Goal: Find specific page/section: Find specific page/section

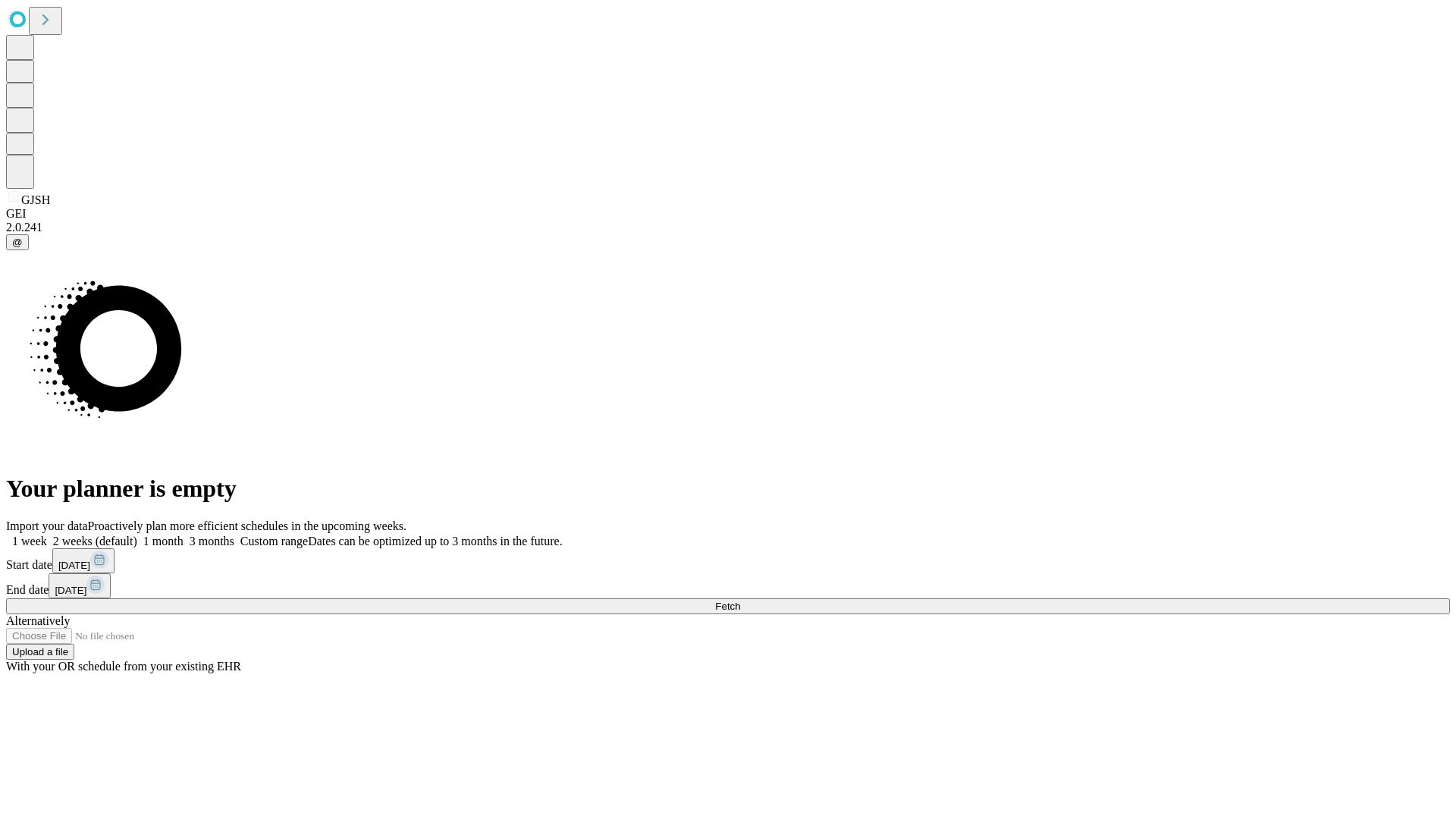
click at [740, 600] on span "Fetch" at bounding box center [727, 606] width 25 height 11
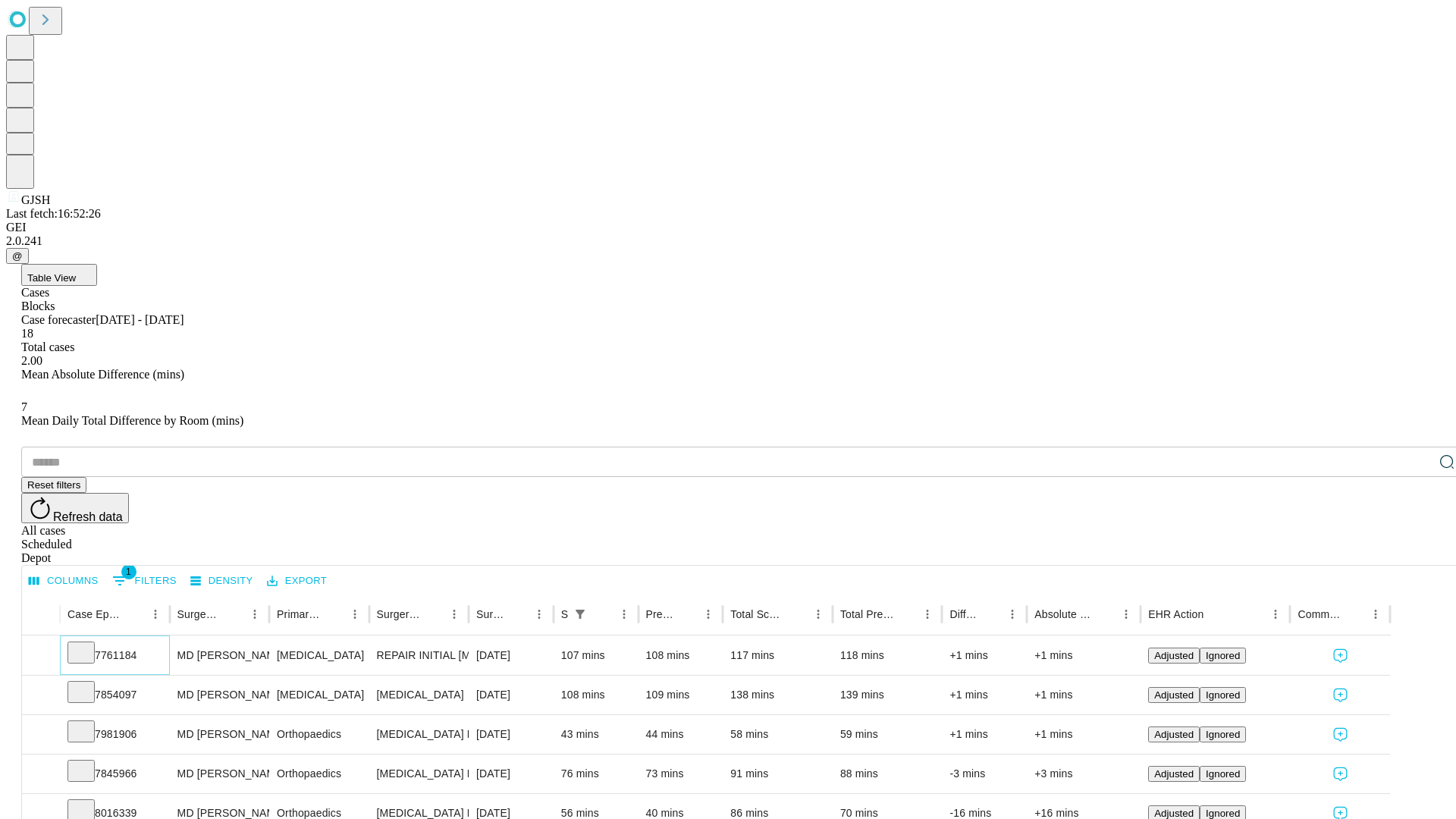
click at [89, 644] on icon at bounding box center [81, 652] width 15 height 15
